Goal: Navigation & Orientation: Understand site structure

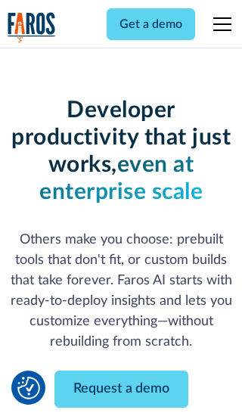
scroll to position [182, 0]
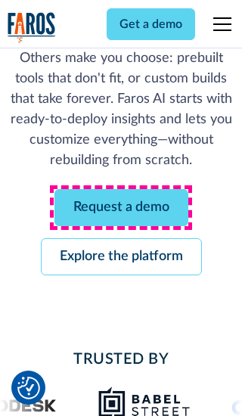
click at [121, 207] on link "Request a demo" at bounding box center [122, 207] width 134 height 37
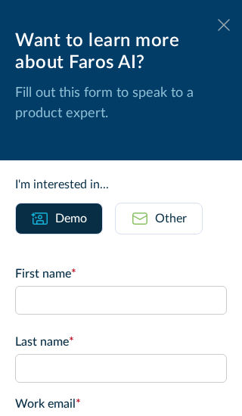
click at [224, 25] on icon at bounding box center [224, 24] width 12 height 11
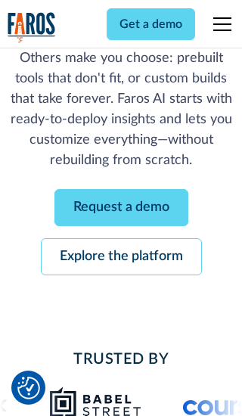
scroll to position [231, 0]
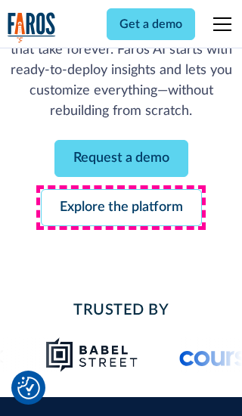
click at [121, 207] on link "Explore the platform" at bounding box center [121, 207] width 161 height 37
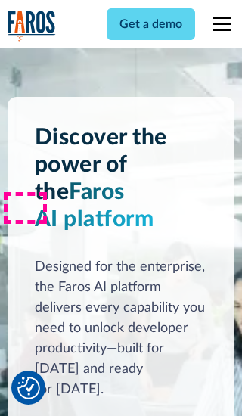
scroll to position [11370, 0]
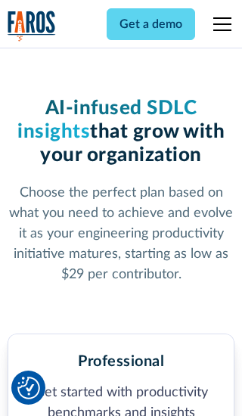
scroll to position [2346, 0]
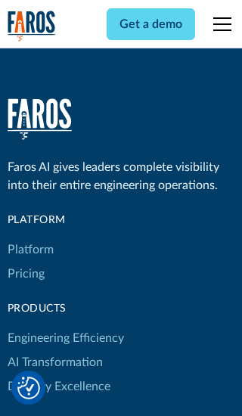
click at [30, 238] on link "Platform" at bounding box center [31, 250] width 46 height 24
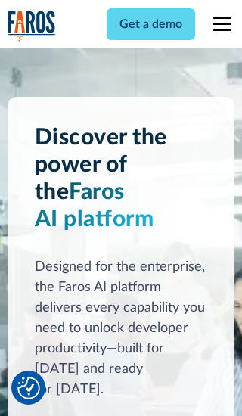
scroll to position [11856, 0]
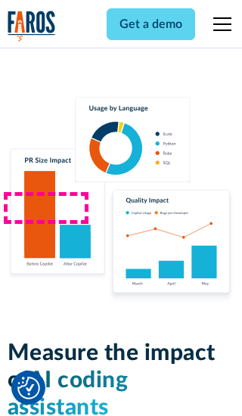
scroll to position [9358, 0]
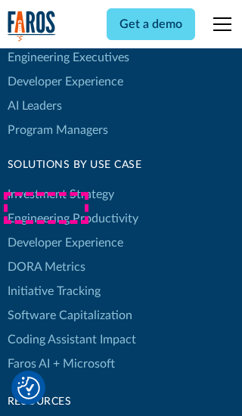
click at [45, 255] on link "DORA Metrics" at bounding box center [47, 267] width 78 height 24
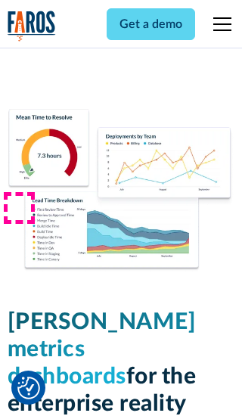
scroll to position [6628, 0]
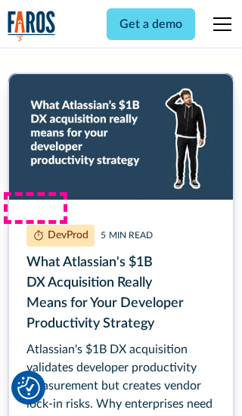
scroll to position [6792, 0]
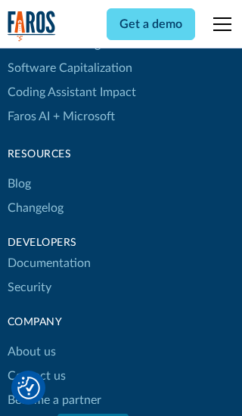
click at [35, 208] on link "Changelog" at bounding box center [36, 208] width 56 height 24
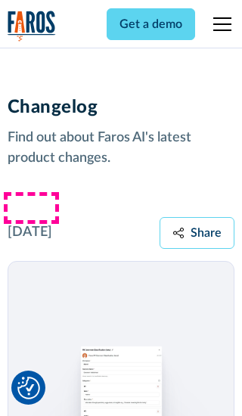
scroll to position [18260, 0]
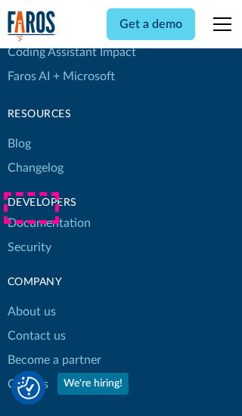
click at [31, 300] on link "About us" at bounding box center [32, 312] width 48 height 24
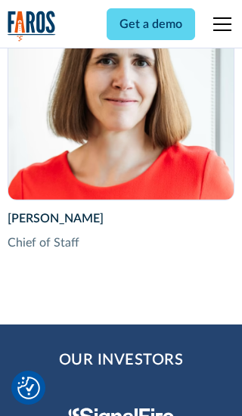
scroll to position [5220, 0]
